Goal: Transaction & Acquisition: Obtain resource

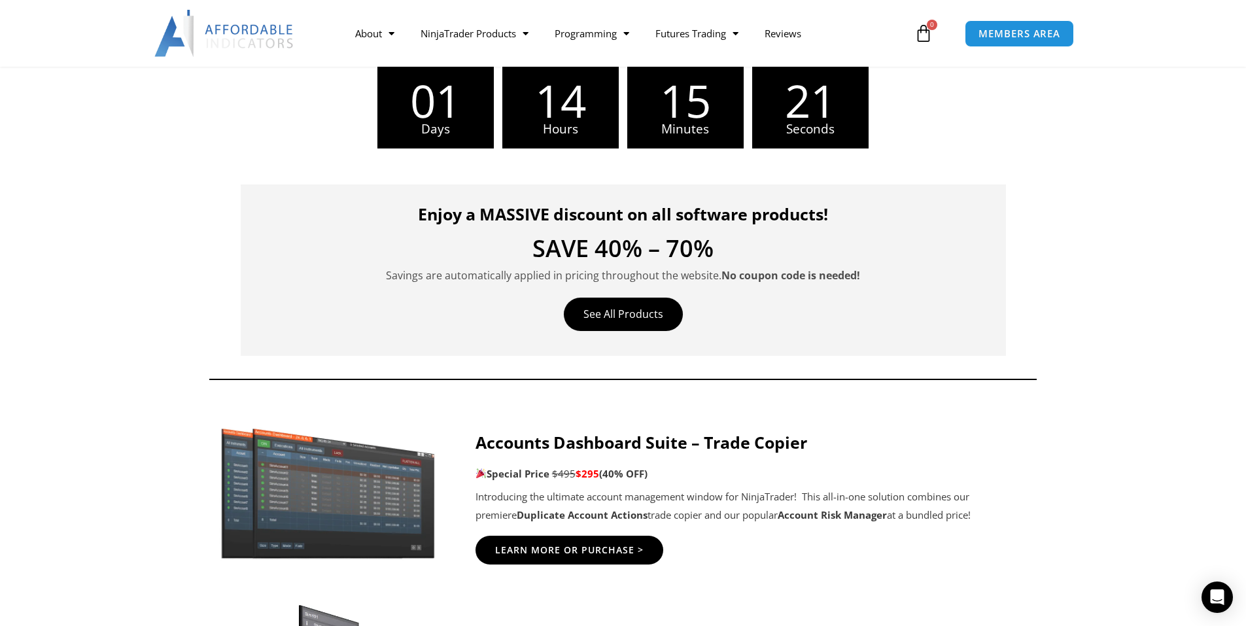
scroll to position [327, 0]
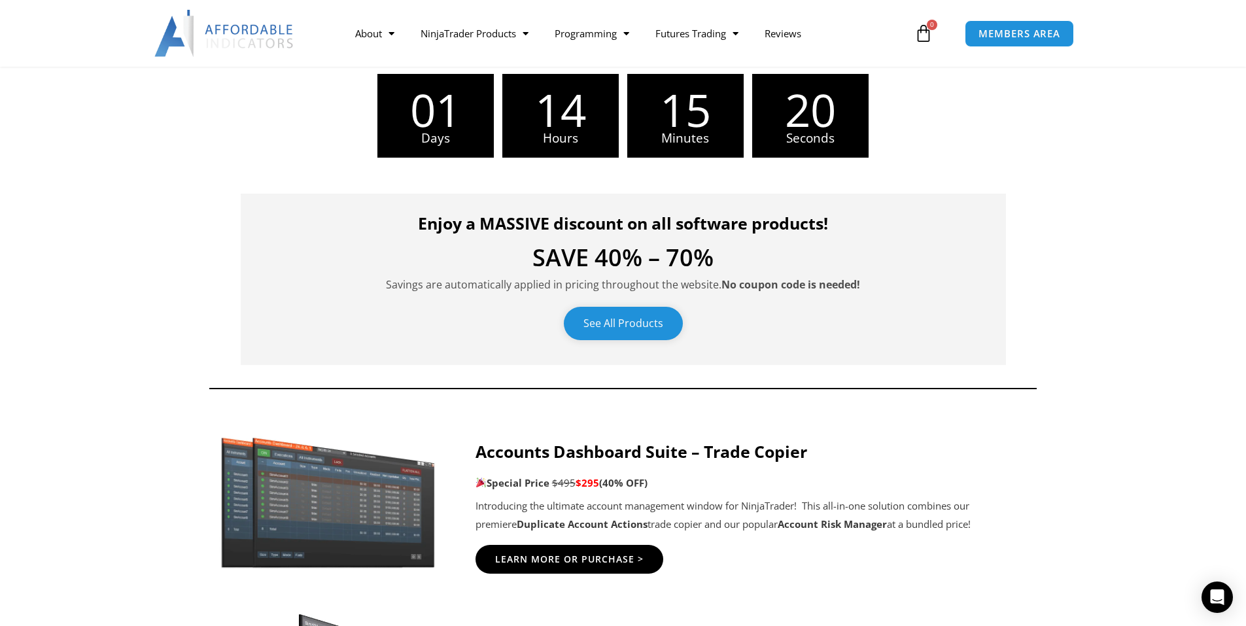
click at [625, 326] on link "See All Products" at bounding box center [623, 323] width 119 height 33
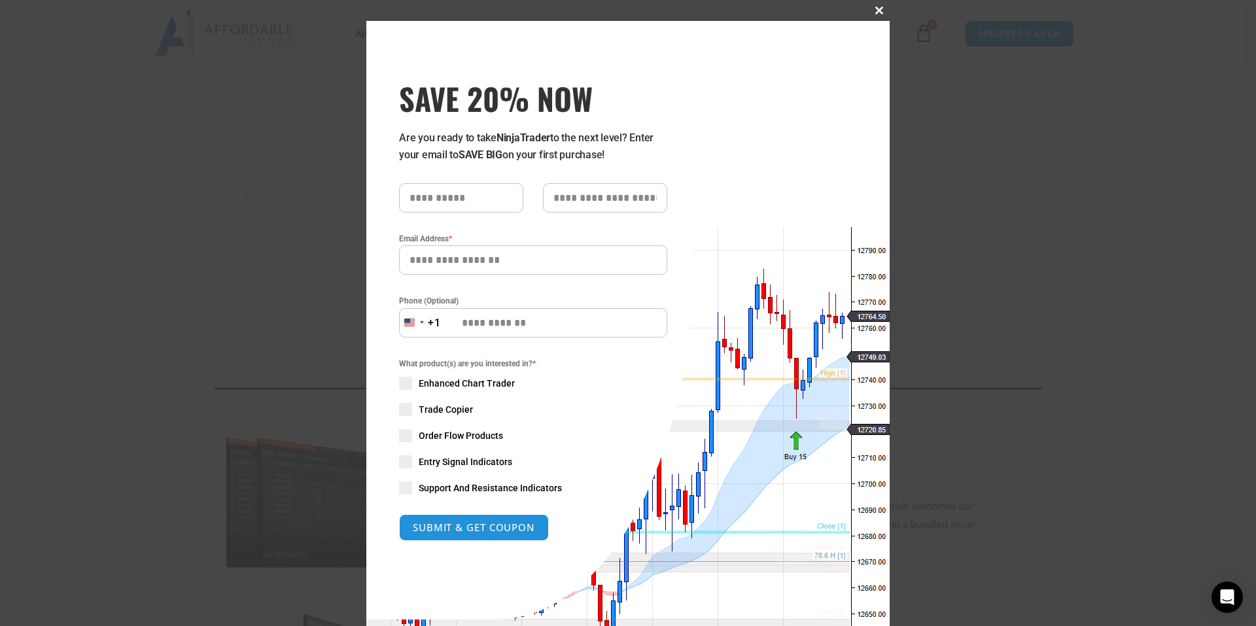
click at [873, 8] on span at bounding box center [879, 11] width 21 height 8
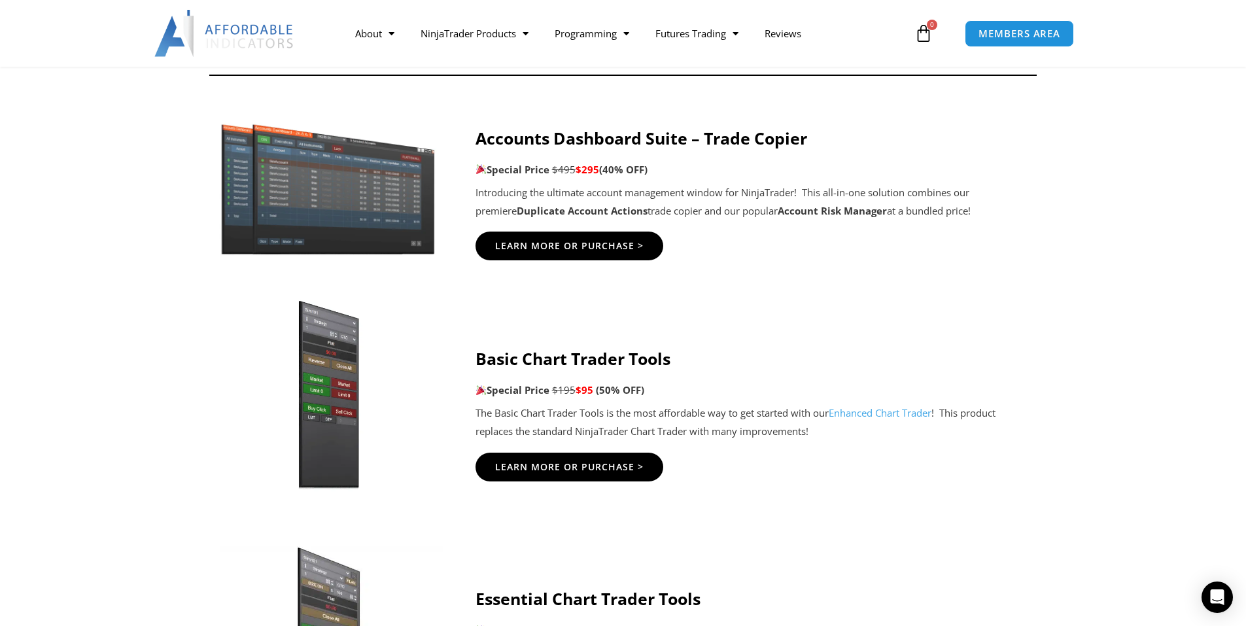
scroll to position [654, 0]
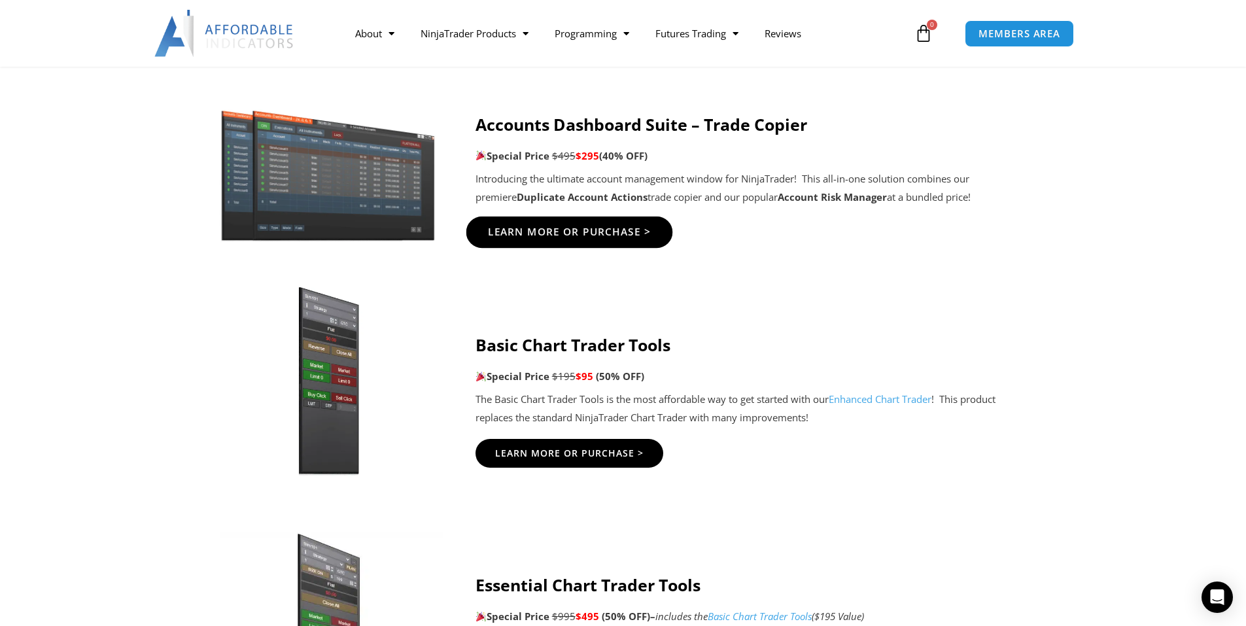
click at [603, 232] on span "Learn More Or Purchase >" at bounding box center [569, 233] width 164 height 10
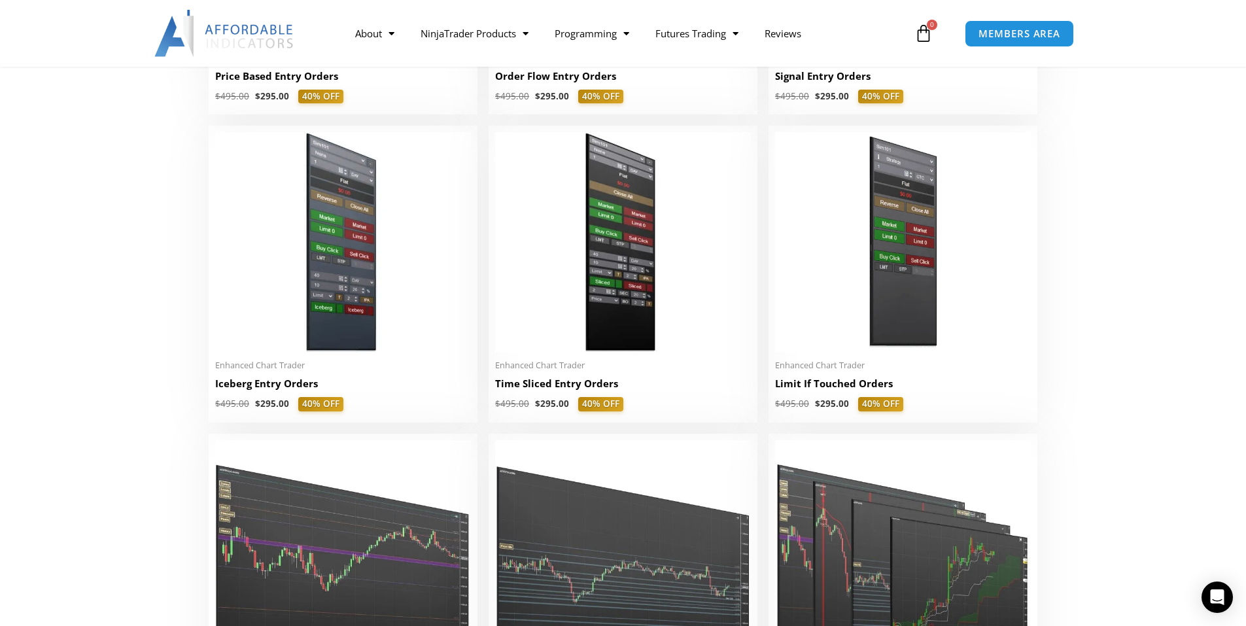
scroll to position [1570, 0]
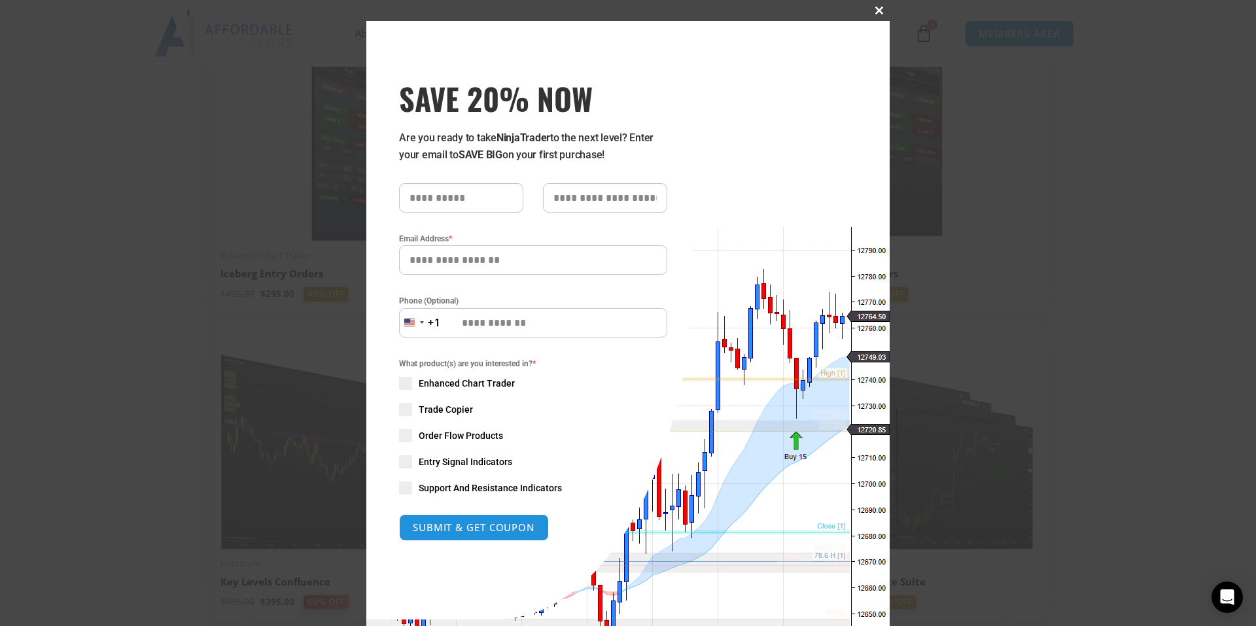
click at [873, 9] on span at bounding box center [879, 11] width 21 height 8
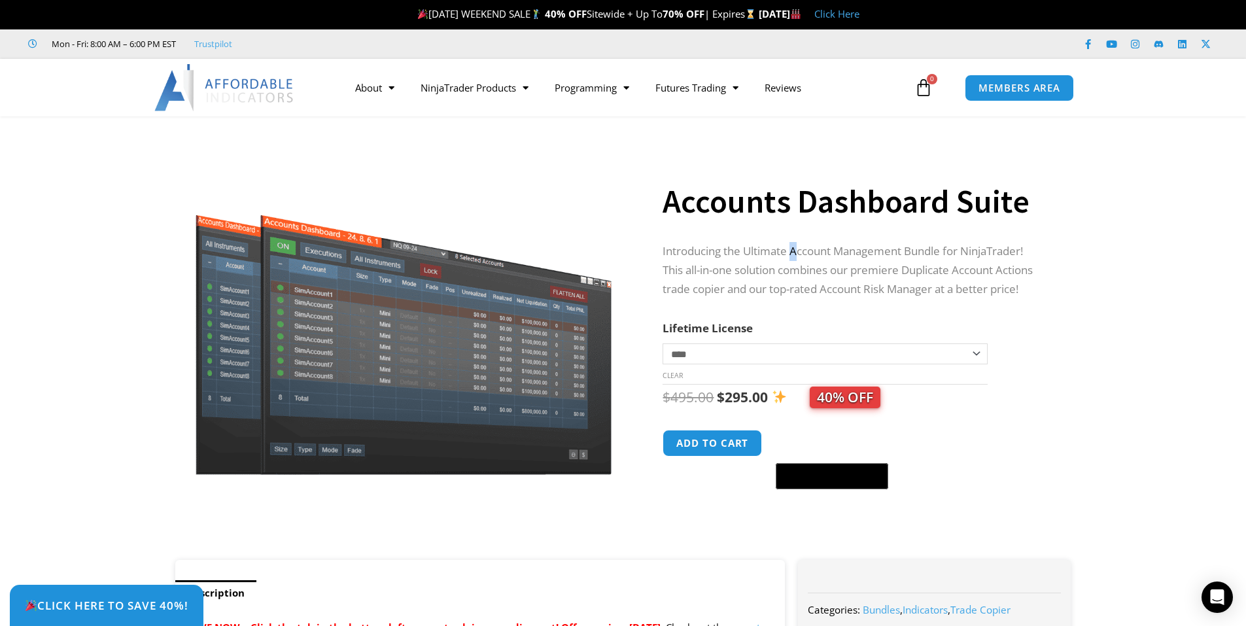
click at [799, 254] on p "Introducing the Ultimate Account Management Bundle for NinjaTrader! This all-in…" at bounding box center [854, 270] width 382 height 57
drag, startPoint x: 877, startPoint y: 268, endPoint x: 964, endPoint y: 272, distance: 86.4
click at [964, 272] on p "Introducing the Ultimate Account Management Bundle for NinjaTrader! This all-in…" at bounding box center [854, 270] width 382 height 57
click at [815, 289] on p "Introducing the Ultimate Account Management Bundle for NinjaTrader! This all-in…" at bounding box center [854, 270] width 382 height 57
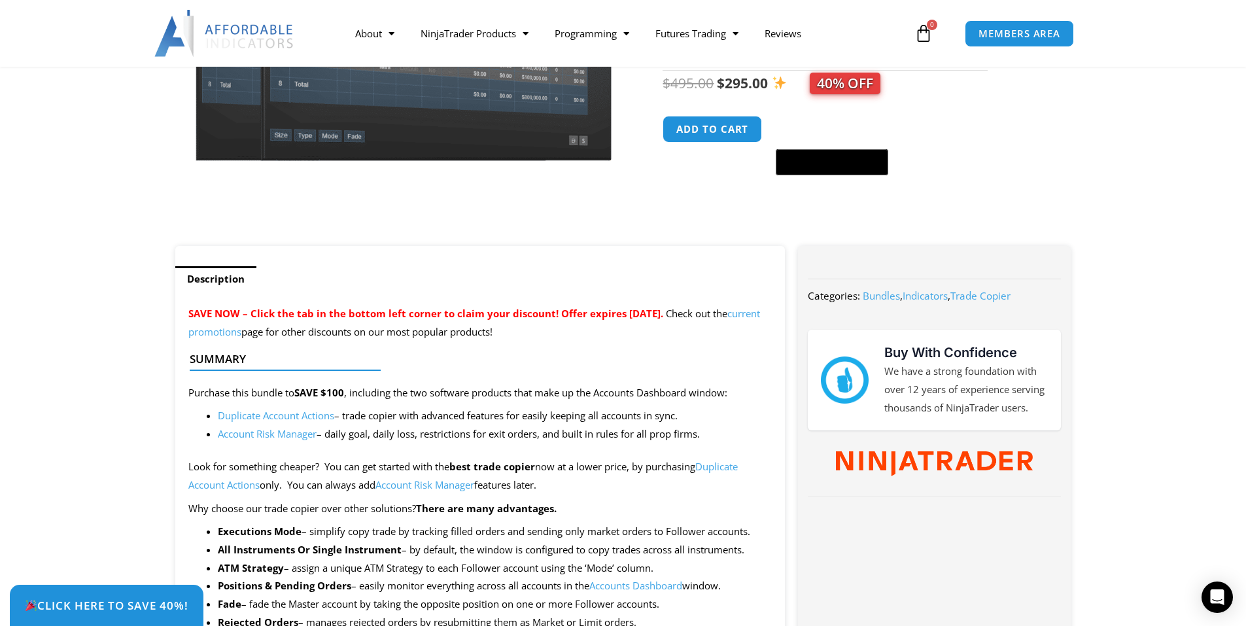
scroll to position [393, 0]
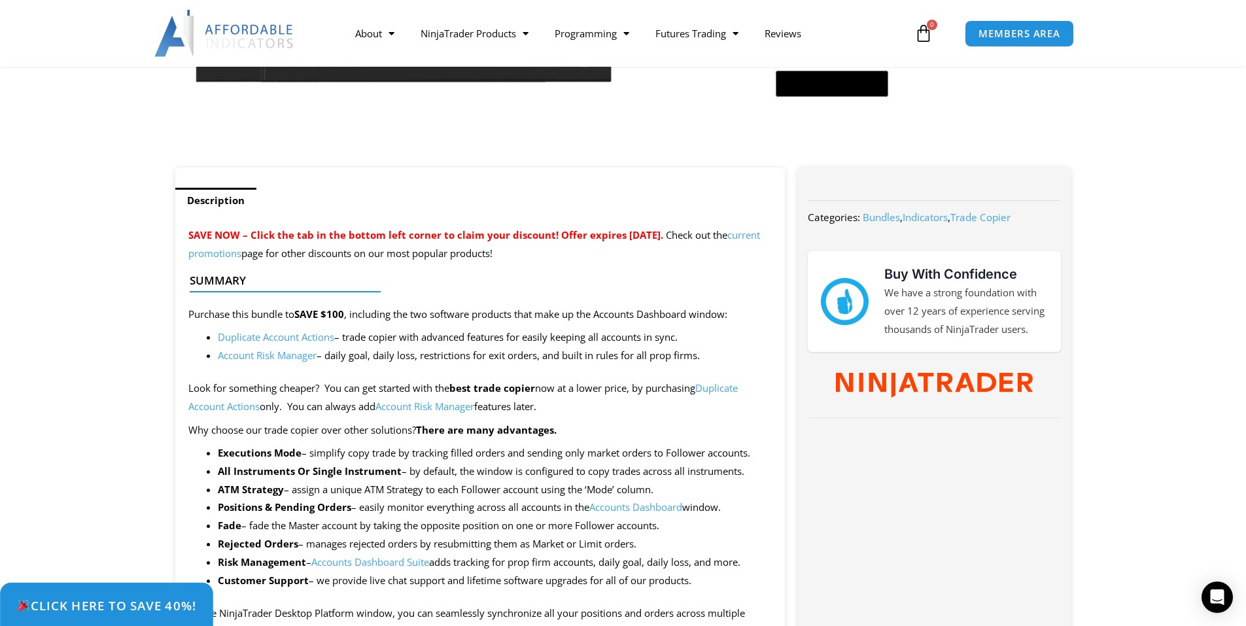
click at [106, 602] on span "Click Here to save 40%!" at bounding box center [106, 605] width 180 height 12
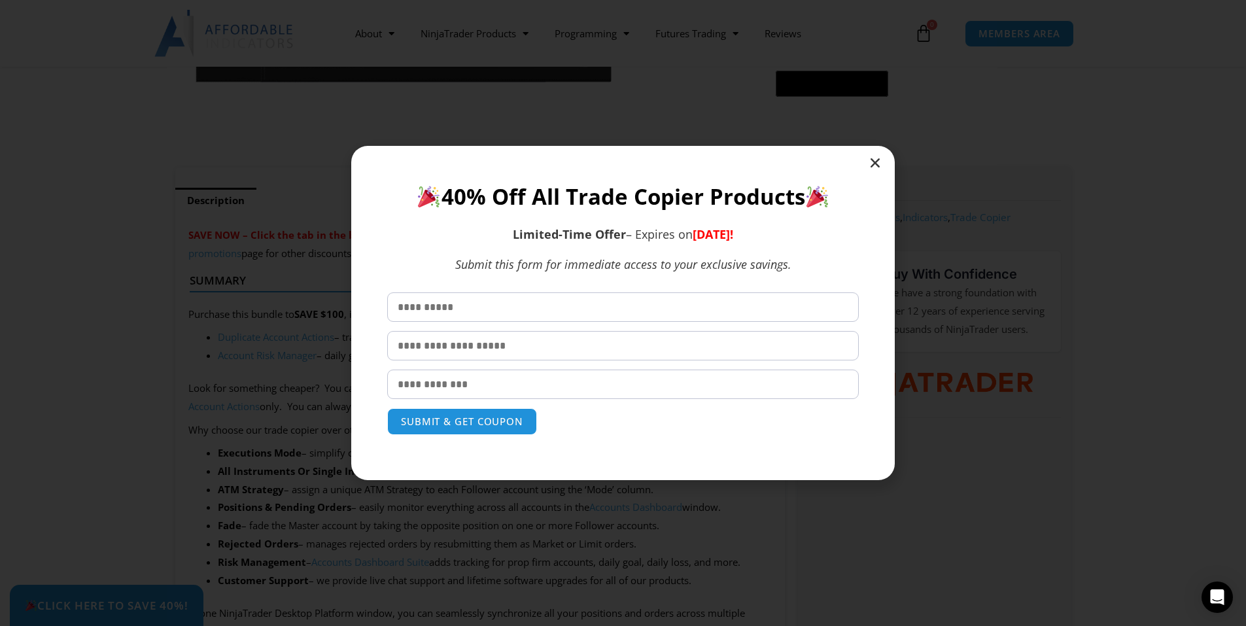
click at [541, 313] on input "text" at bounding box center [623, 306] width 472 height 29
type input "*******"
type input "******"
type input "**********"
click at [476, 423] on button "SUBMIT & GET COUPON" at bounding box center [462, 421] width 150 height 27
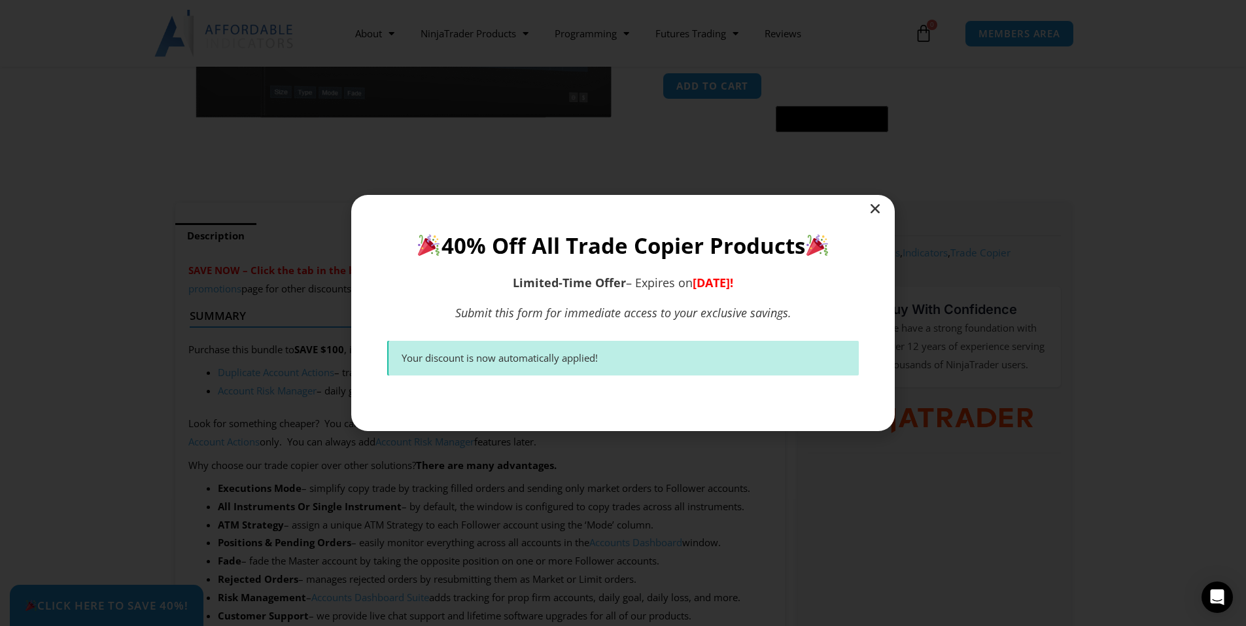
scroll to position [351, 0]
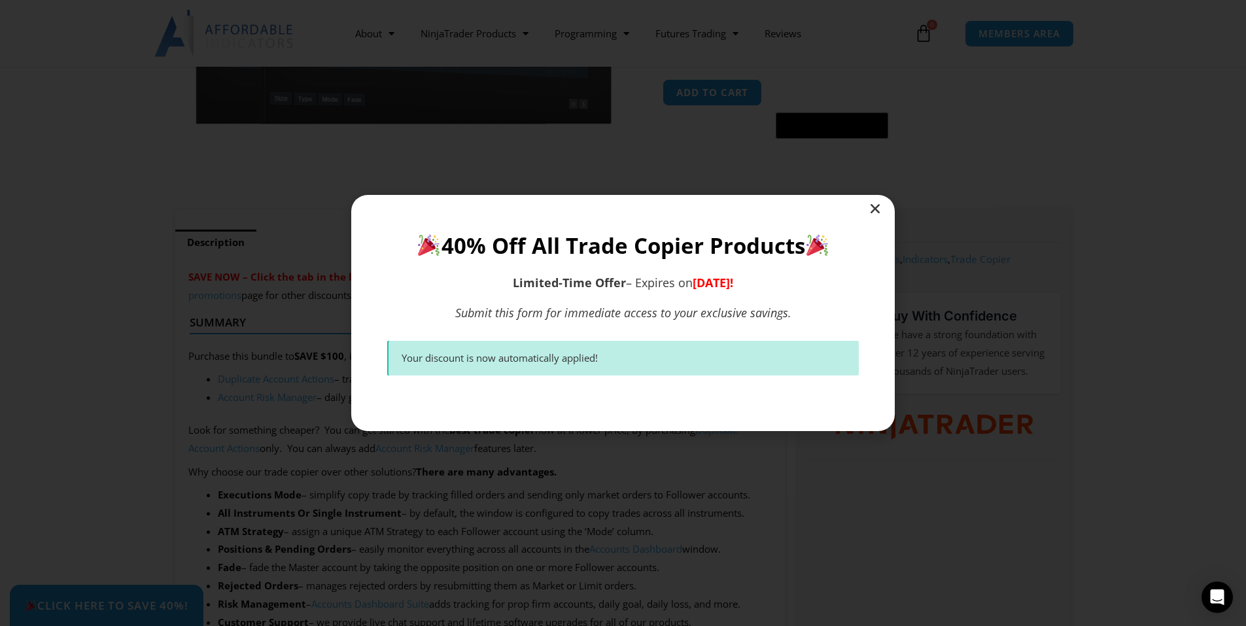
click at [873, 209] on icon "Close" at bounding box center [875, 208] width 13 height 13
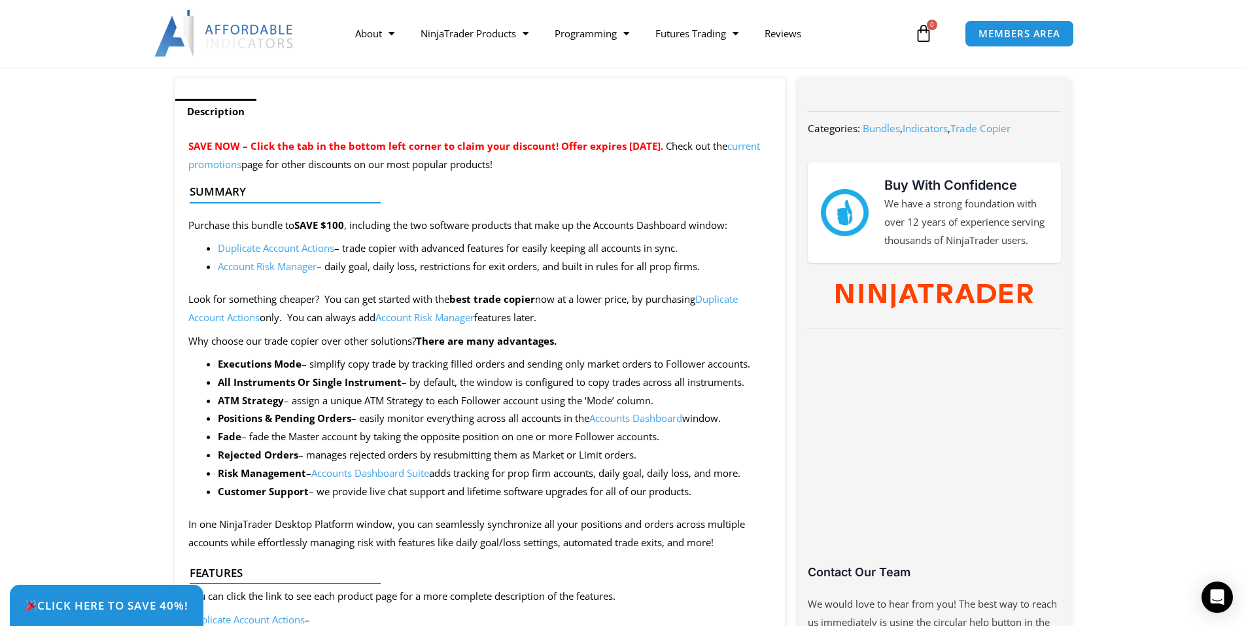
scroll to position [547, 0]
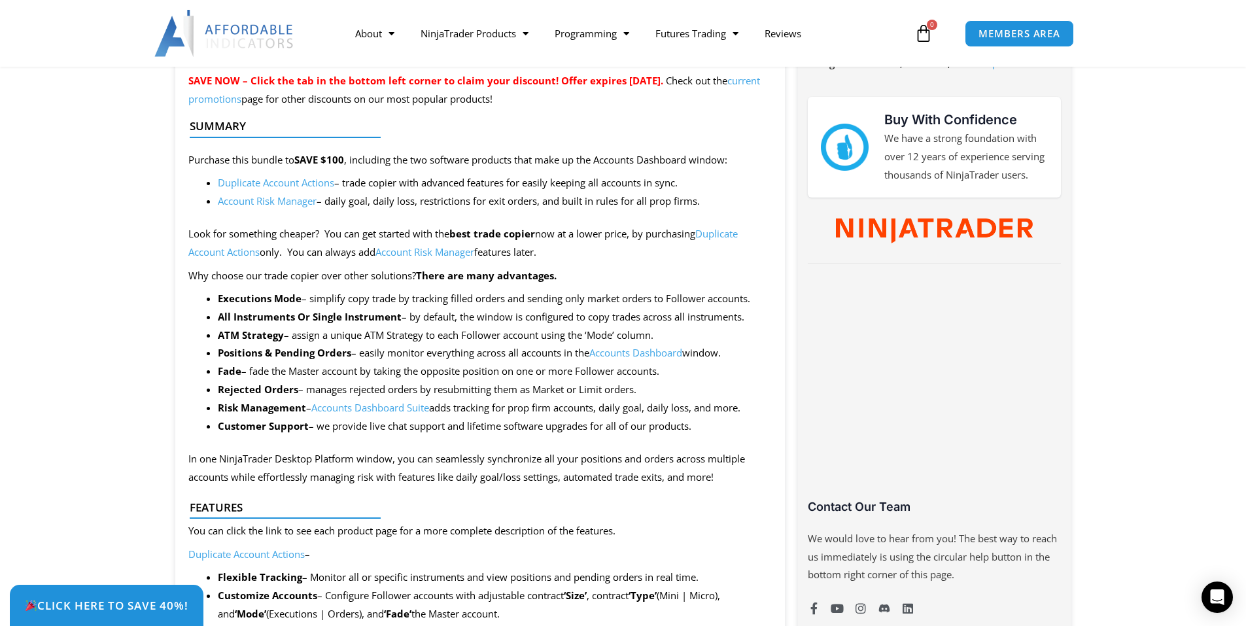
drag, startPoint x: 374, startPoint y: 158, endPoint x: 529, endPoint y: 159, distance: 155.1
click at [529, 159] on div at bounding box center [475, 148] width 571 height 31
drag, startPoint x: 360, startPoint y: 181, endPoint x: 707, endPoint y: 183, distance: 346.1
click at [703, 184] on li "Duplicate Account Actions – trade copier with advanced features for easily keep…" at bounding box center [495, 183] width 555 height 18
drag, startPoint x: 332, startPoint y: 201, endPoint x: 709, endPoint y: 203, distance: 376.8
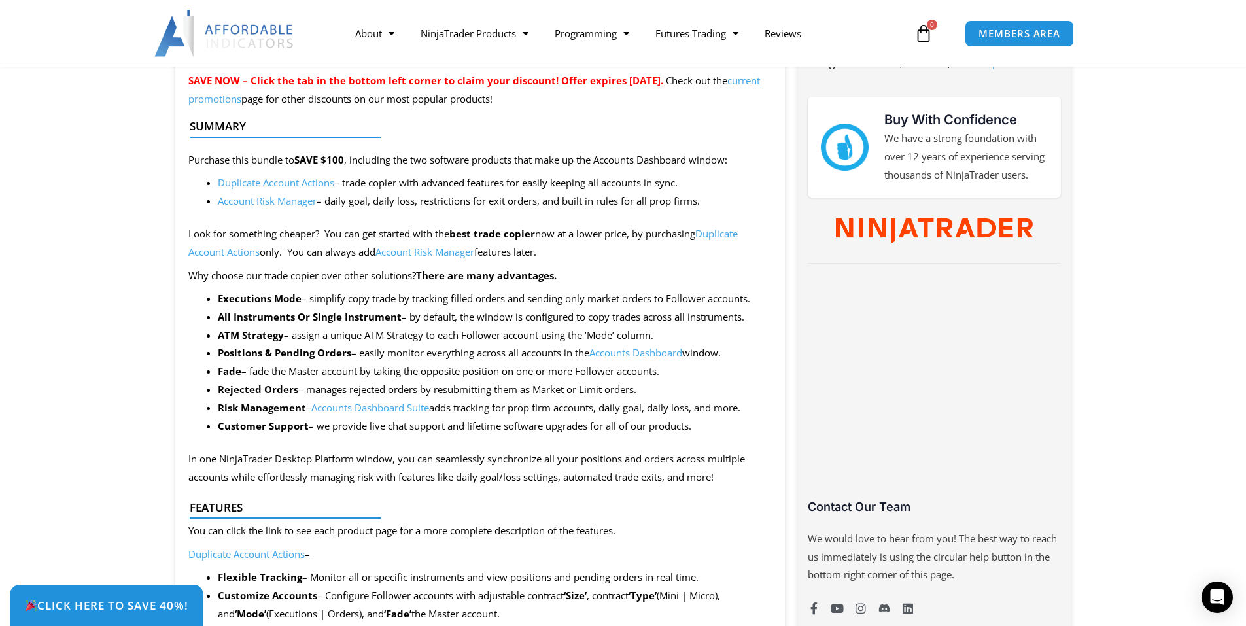
click at [709, 203] on li "Account Risk Manager – daily goal, daily loss, restrictions for exit orders, an…" at bounding box center [495, 201] width 555 height 18
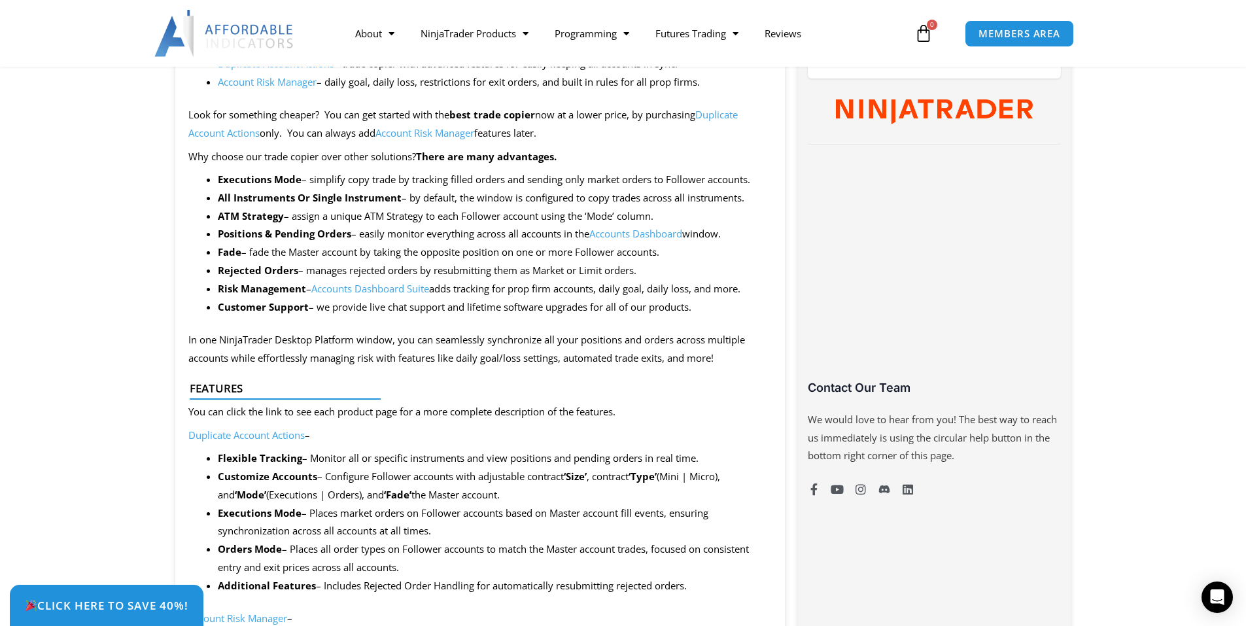
scroll to position [678, 0]
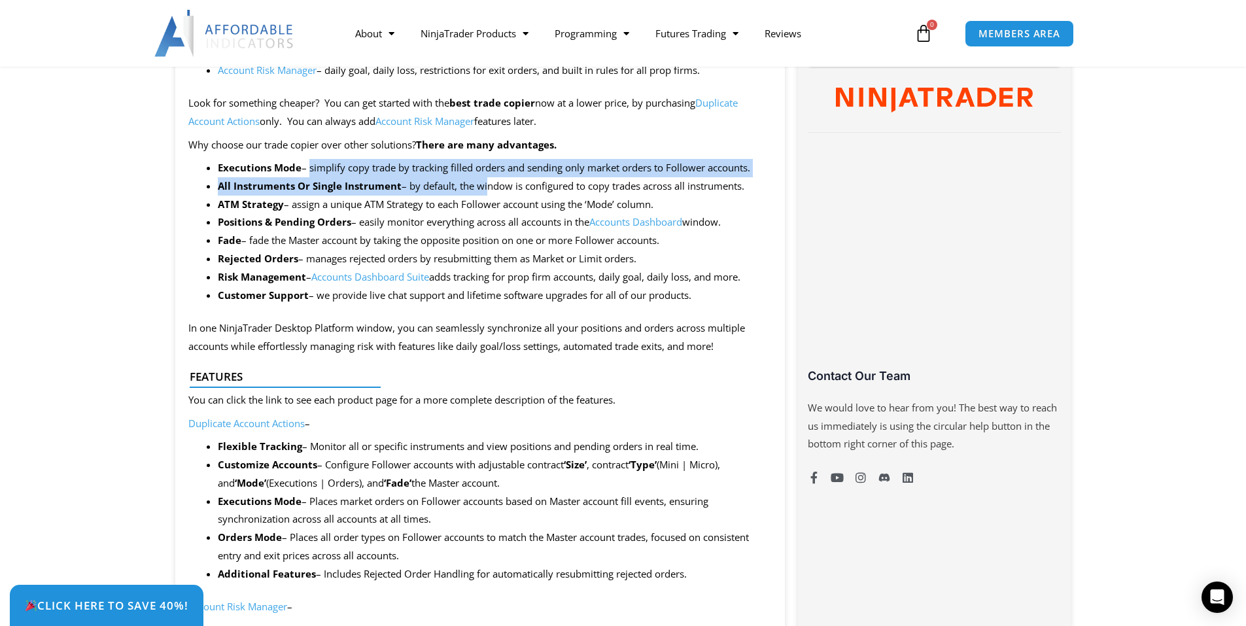
drag, startPoint x: 307, startPoint y: 169, endPoint x: 484, endPoint y: 186, distance: 178.1
click at [484, 186] on ul "Executions Mode – simplify copy trade by tracking filled orders and sending onl…" at bounding box center [495, 232] width 555 height 146
click at [701, 174] on li "Executions Mode – simplify copy trade by tracking filled orders and sending onl…" at bounding box center [495, 168] width 555 height 18
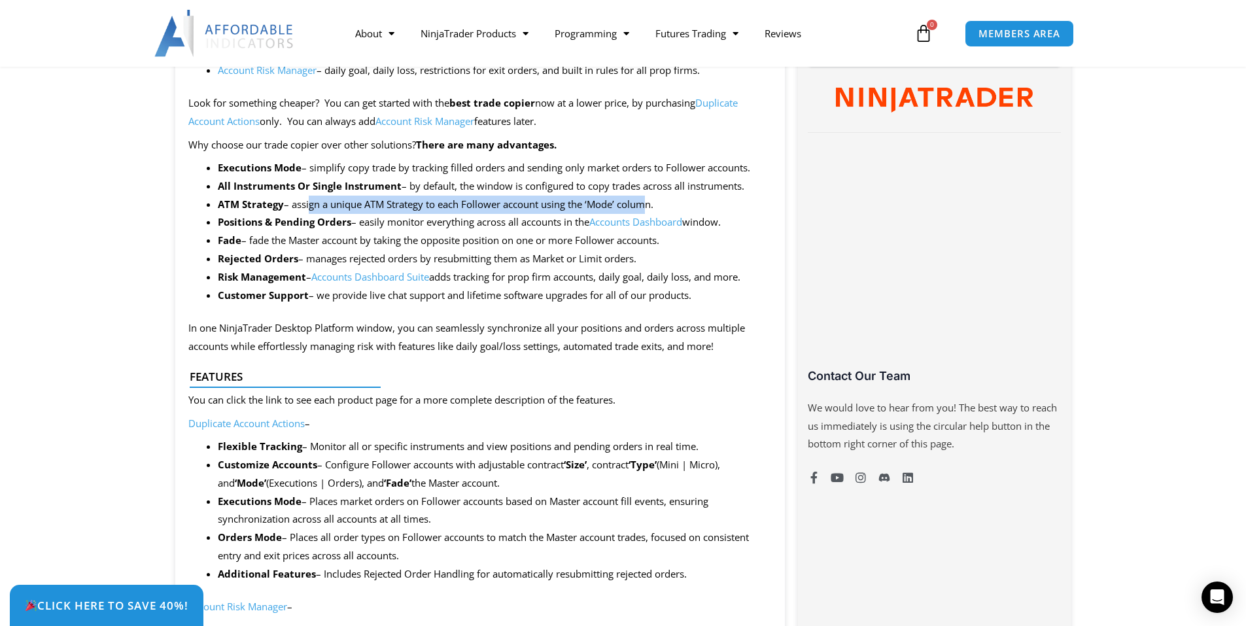
drag, startPoint x: 307, startPoint y: 203, endPoint x: 646, endPoint y: 202, distance: 338.9
click at [648, 203] on li "ATM Strategy – assign a unique ATM Strategy to each Follower account using the …" at bounding box center [495, 205] width 555 height 18
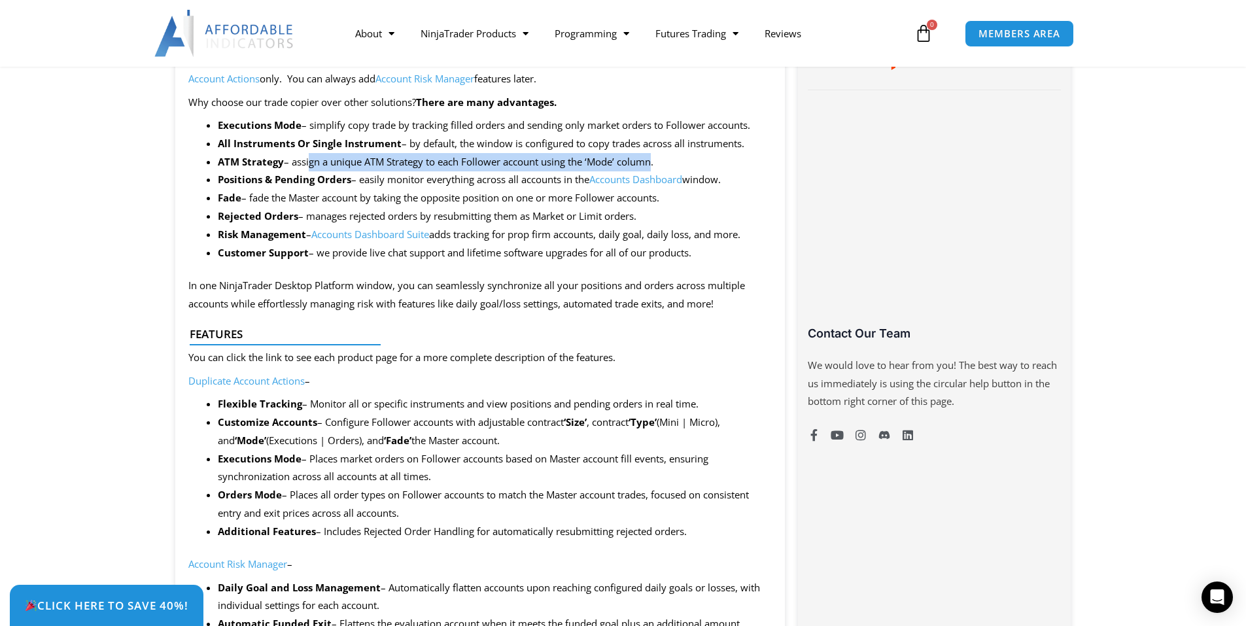
scroll to position [743, 0]
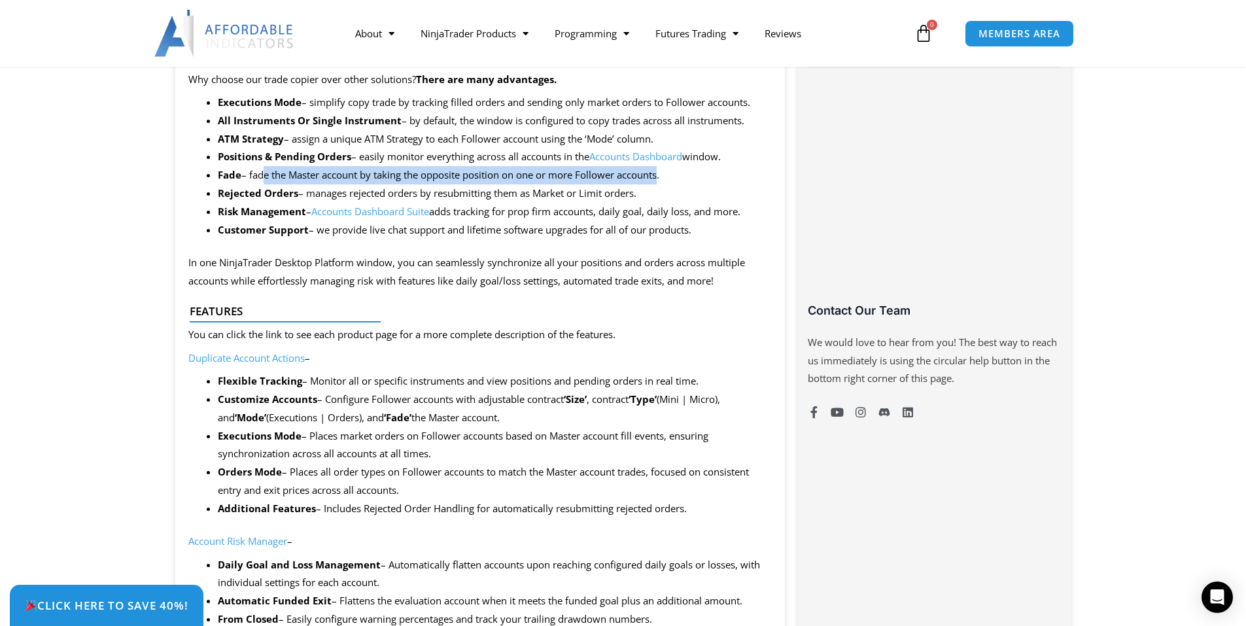
drag, startPoint x: 260, startPoint y: 172, endPoint x: 659, endPoint y: 175, distance: 399.1
click at [659, 175] on li "Fade – fade the Master account by taking the opposite position on one or more F…" at bounding box center [495, 175] width 555 height 18
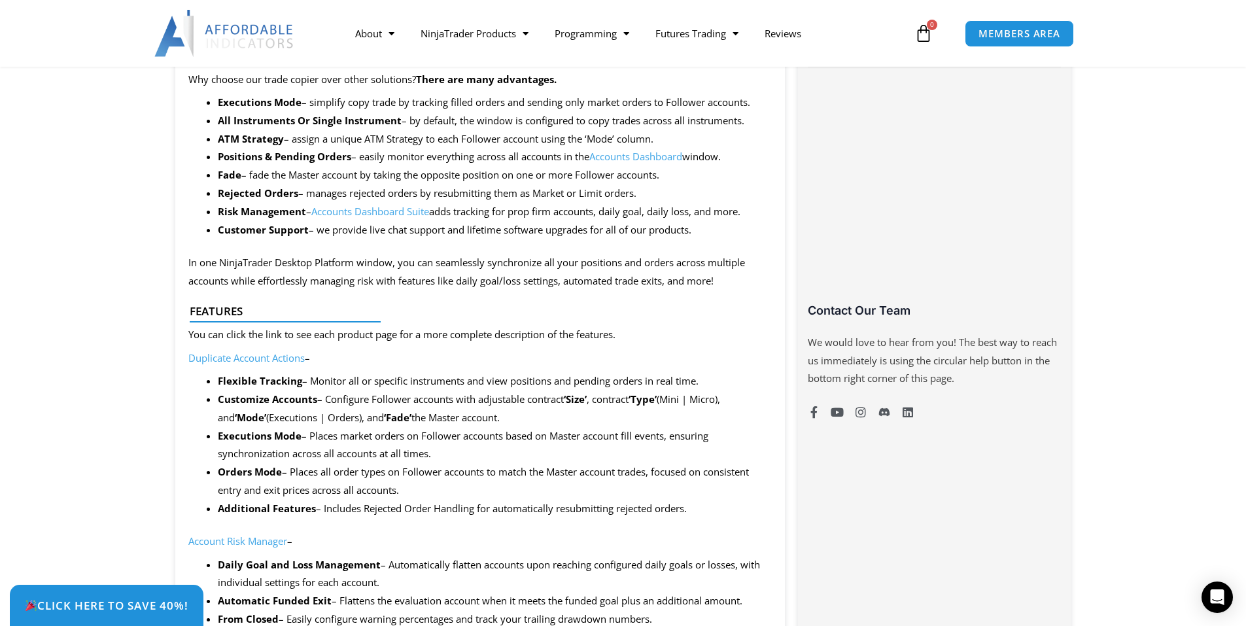
click at [624, 207] on li "Risk Management – Accounts Dashboard Suite adds tracking for prop firm accounts…" at bounding box center [495, 212] width 555 height 18
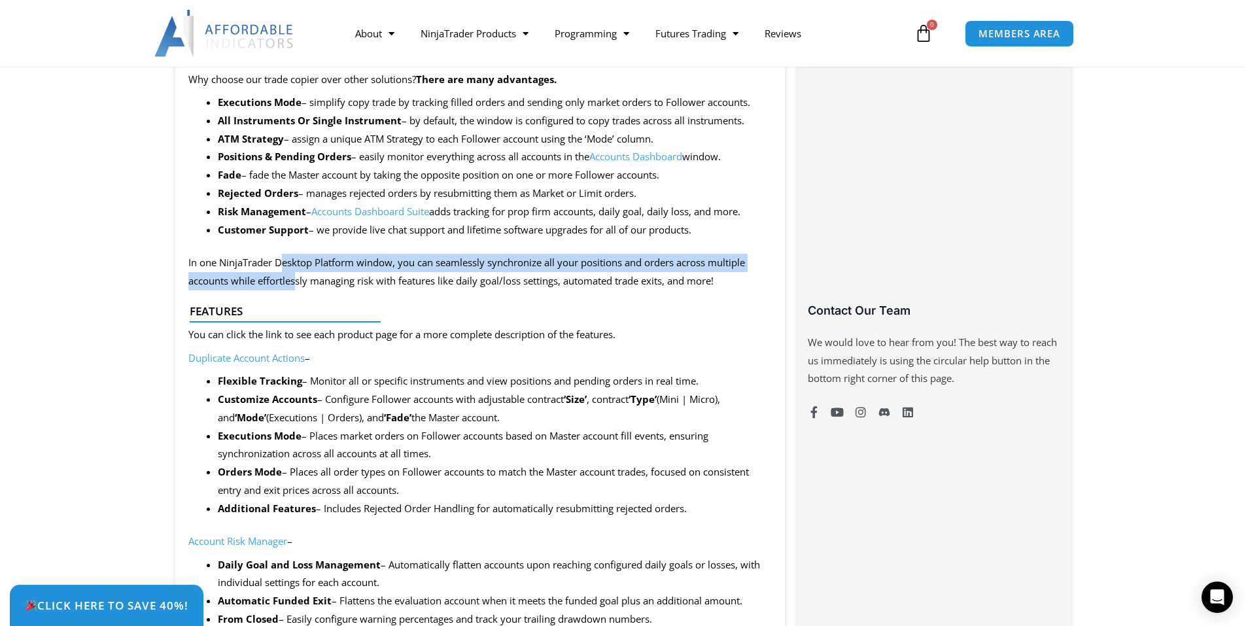
drag, startPoint x: 282, startPoint y: 257, endPoint x: 298, endPoint y: 280, distance: 27.8
click at [298, 280] on p "In one NinjaTrader Desktop Platform window, you can seamlessly synchronize all …" at bounding box center [480, 272] width 584 height 37
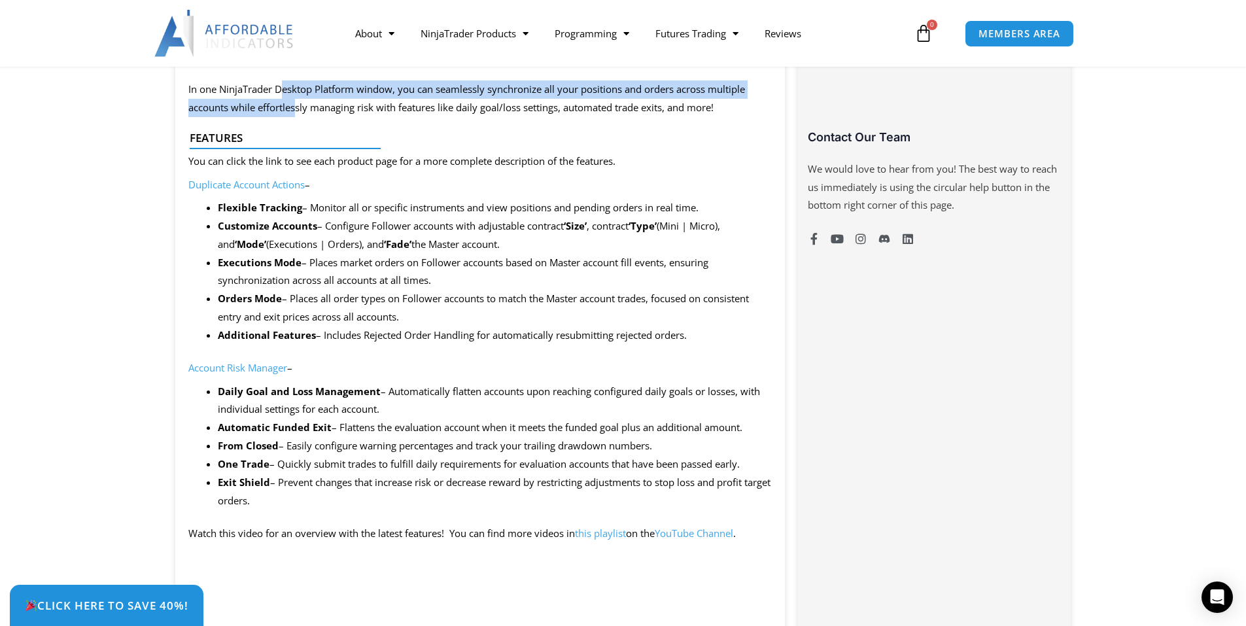
scroll to position [939, 0]
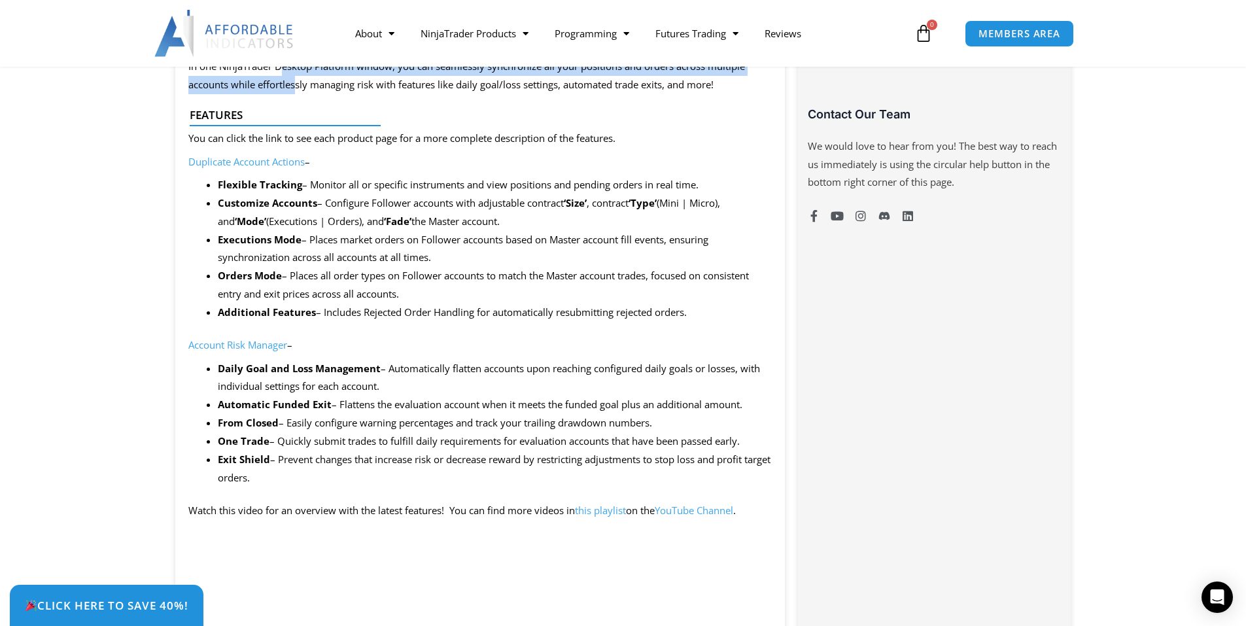
drag, startPoint x: 303, startPoint y: 223, endPoint x: 508, endPoint y: 218, distance: 205.5
click at [508, 218] on li "Customize Accounts – Configure Follower accounts with adjustable contract ‘Size…" at bounding box center [495, 212] width 555 height 37
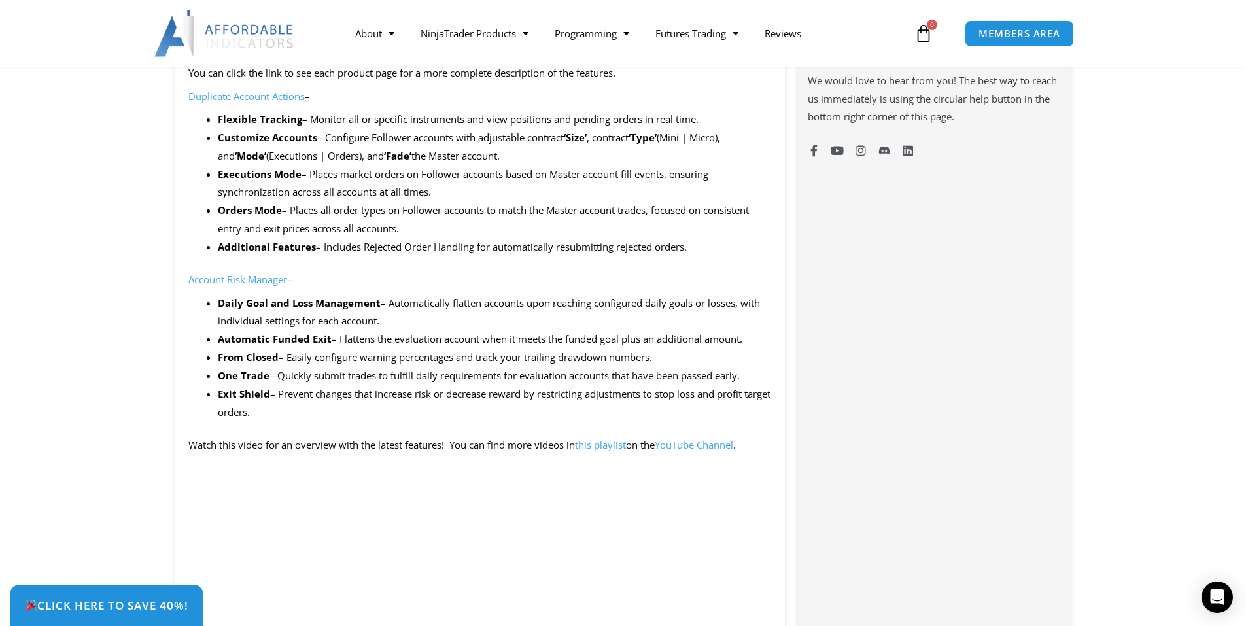
scroll to position [1136, 0]
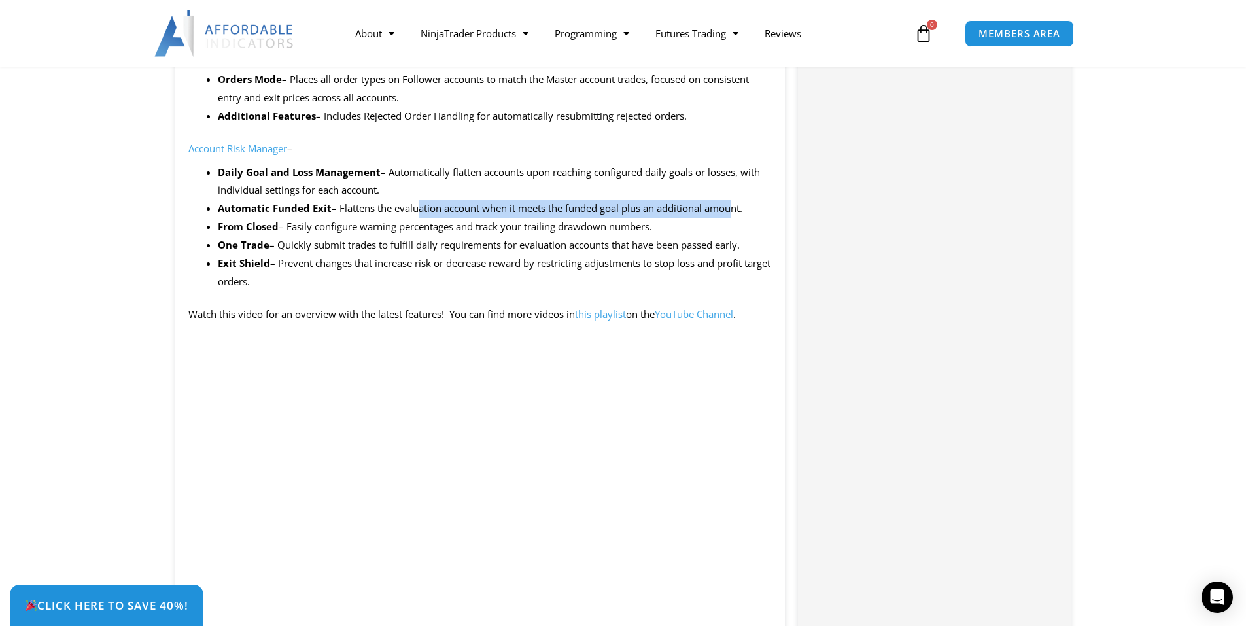
drag, startPoint x: 419, startPoint y: 207, endPoint x: 738, endPoint y: 215, distance: 318.7
click at [738, 215] on li "Automatic Funded Exit – Flattens the evaluation account when it meets the funde…" at bounding box center [495, 209] width 555 height 18
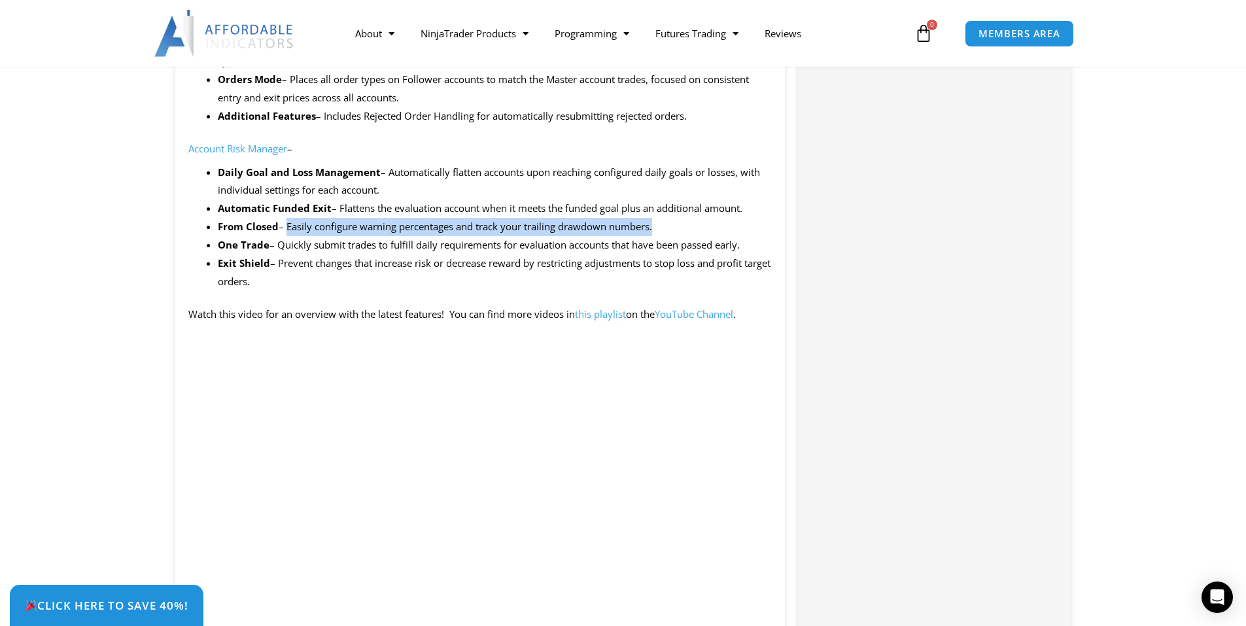
drag, startPoint x: 287, startPoint y: 230, endPoint x: 667, endPoint y: 230, distance: 380.1
click at [667, 230] on li "From Closed – Easily configure warning percentages and track your trailing draw…" at bounding box center [495, 227] width 555 height 18
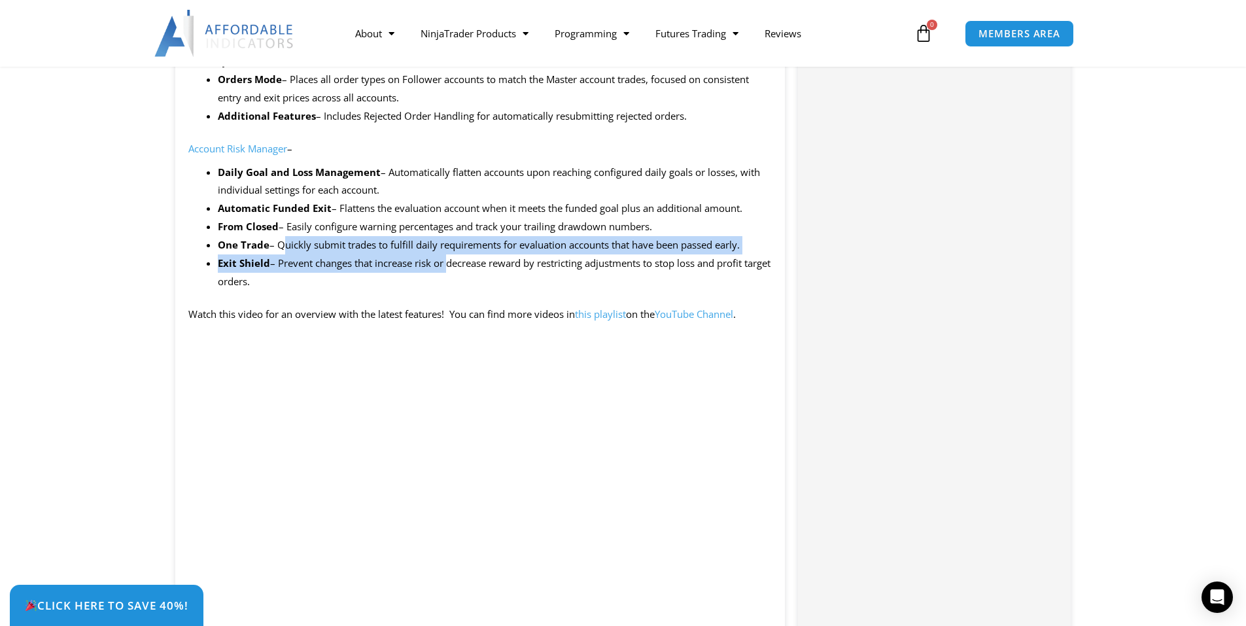
drag, startPoint x: 285, startPoint y: 246, endPoint x: 450, endPoint y: 264, distance: 166.5
click at [450, 264] on ul "Daily Goal and Loss Management – Automatically flatten accounts upon reaching c…" at bounding box center [495, 228] width 555 height 128
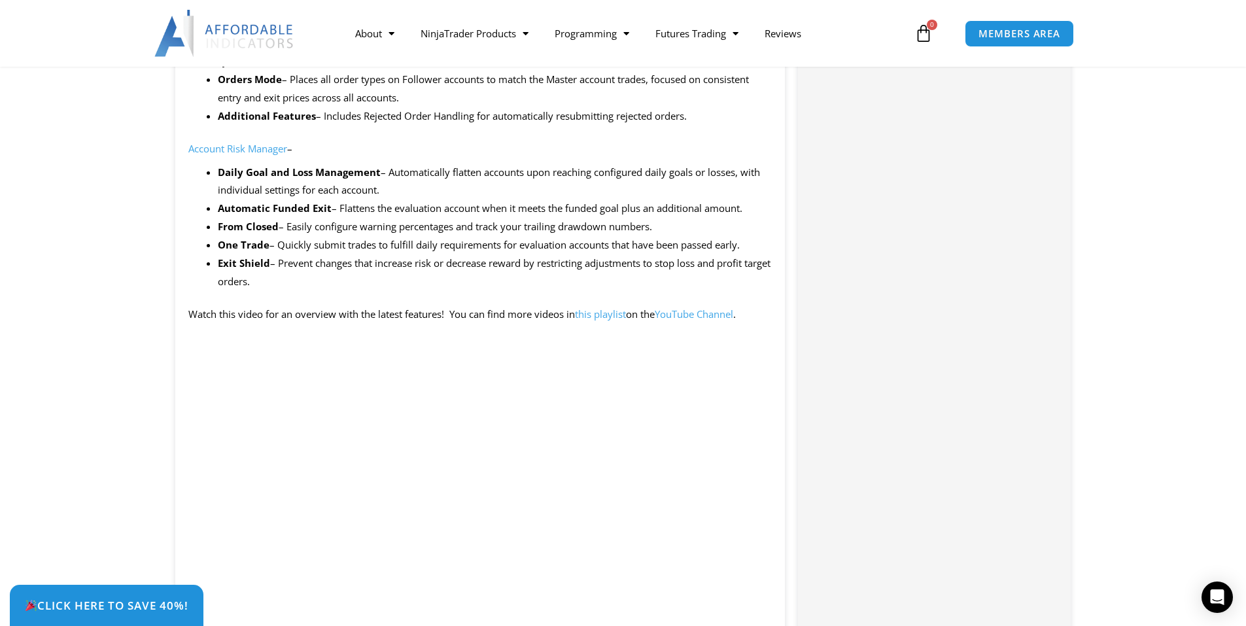
click at [432, 281] on li "Exit Shield – Prevent changes that increase risk or decrease reward by restrict…" at bounding box center [495, 273] width 555 height 37
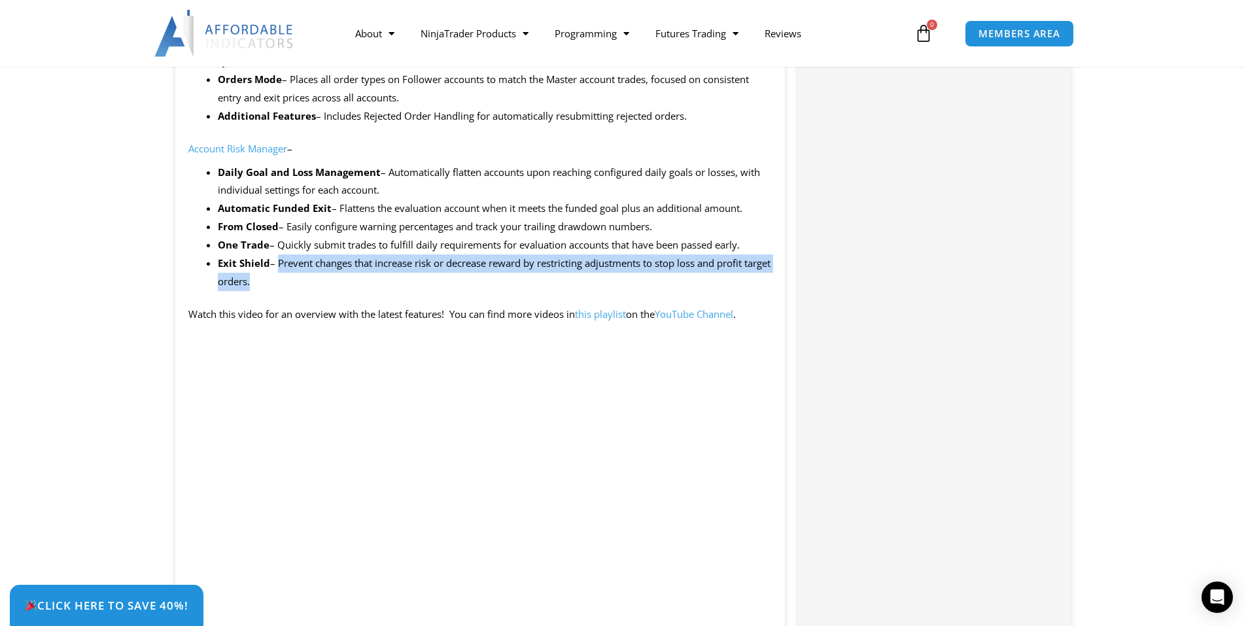
drag, startPoint x: 278, startPoint y: 263, endPoint x: 292, endPoint y: 277, distance: 19.9
click at [292, 277] on li "Exit Shield – Prevent changes that increase risk or decrease reward by restrict…" at bounding box center [495, 273] width 555 height 37
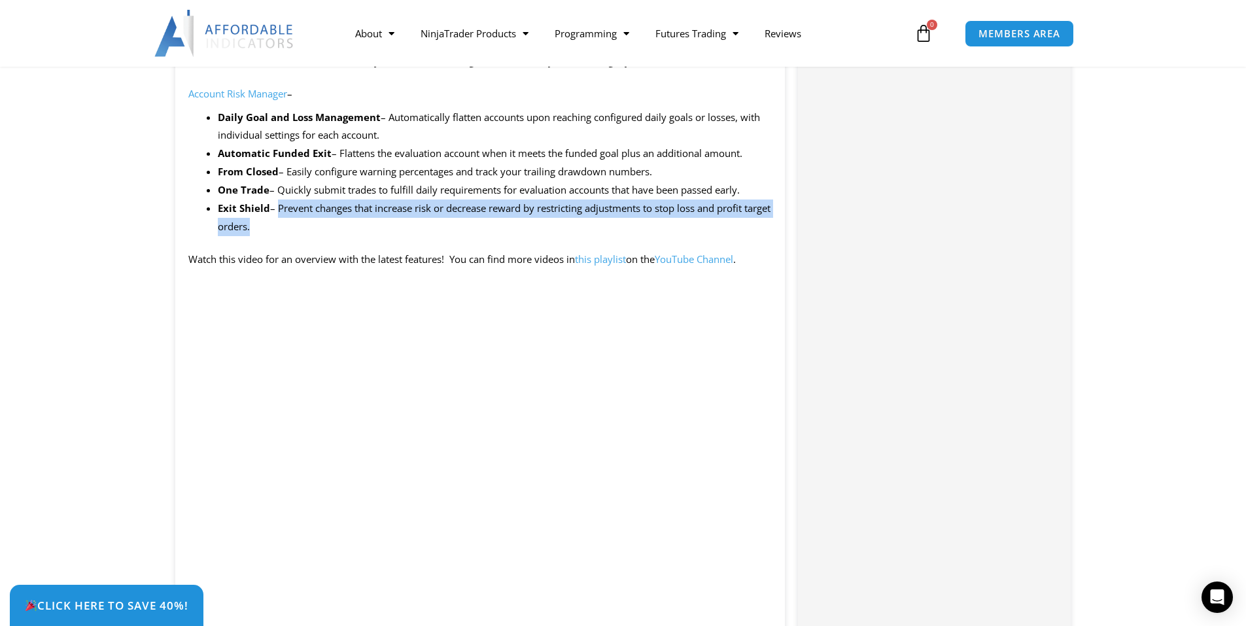
scroll to position [1267, 0]
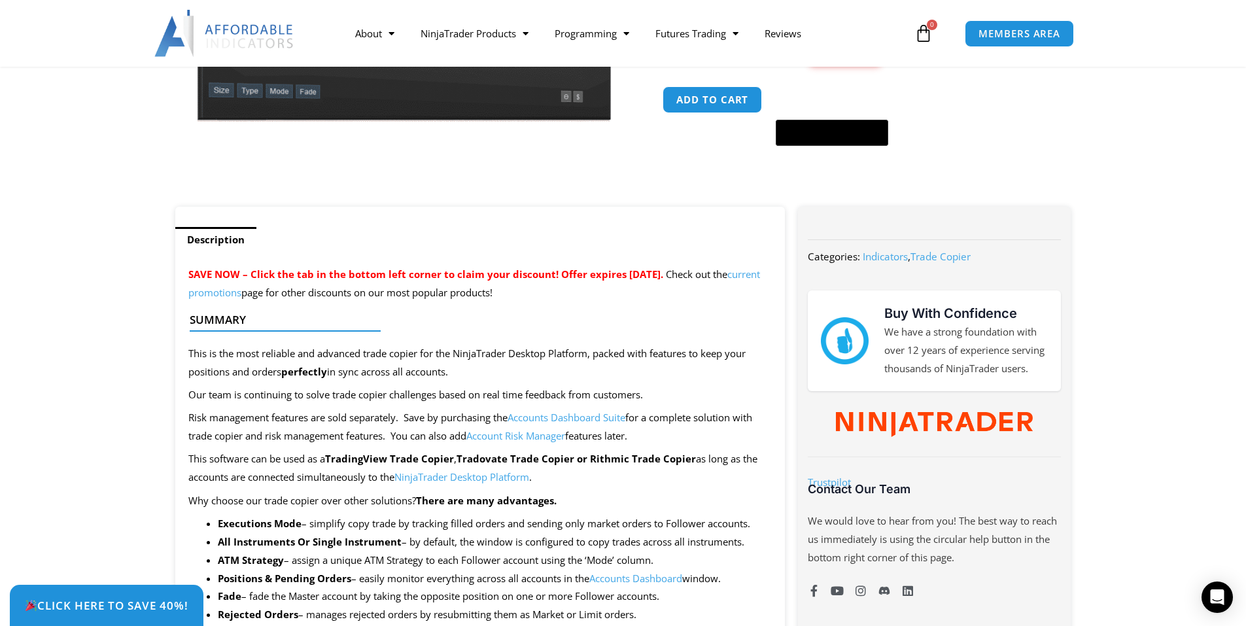
scroll to position [393, 0]
